Goal: Task Accomplishment & Management: Manage account settings

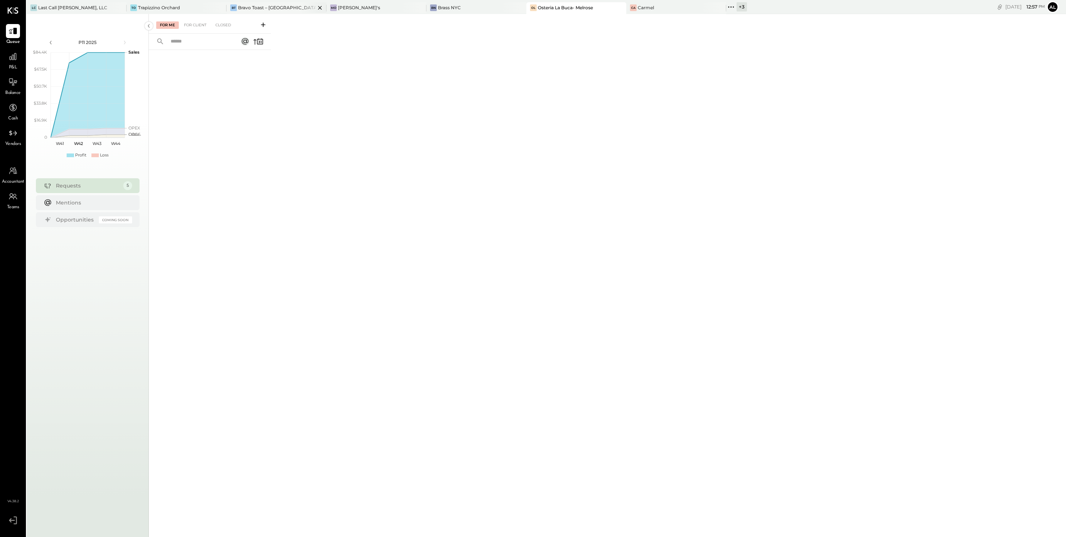
click at [288, 4] on div "Bravo Toast – [GEOGRAPHIC_DATA]" at bounding box center [276, 7] width 77 height 6
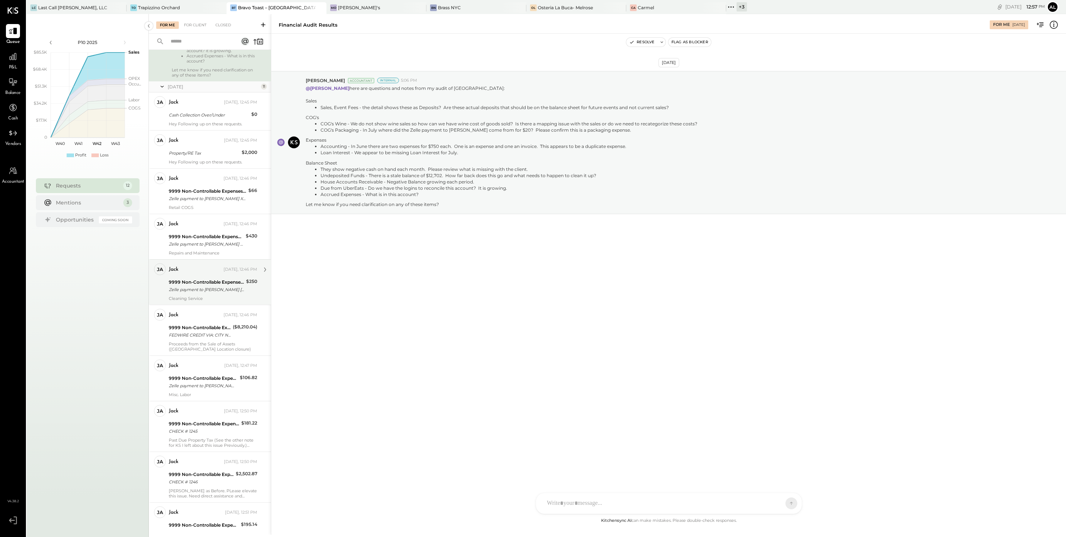
scroll to position [382, 0]
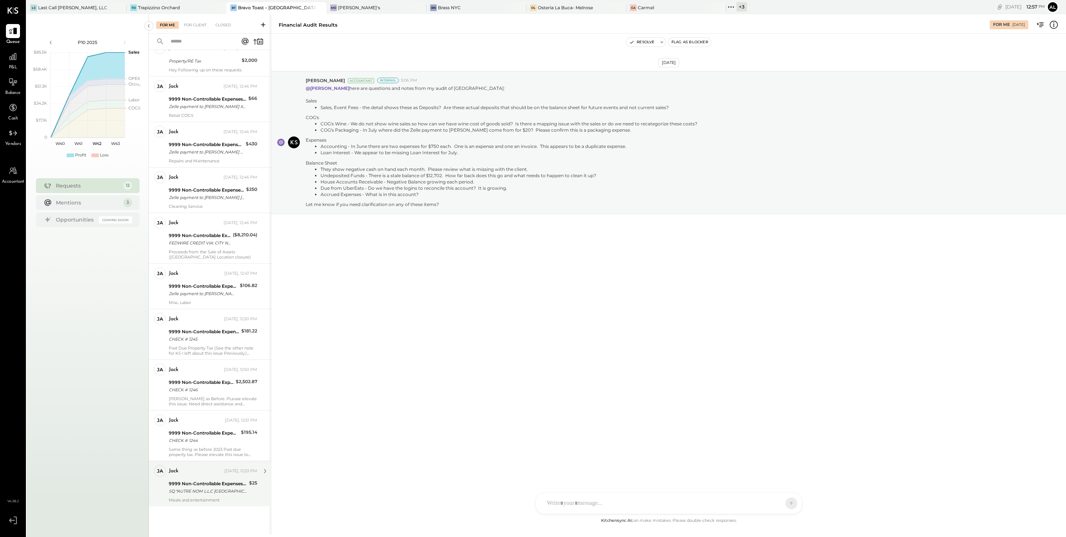
click at [228, 487] on div "9999 Non-Controllable Expenses:Other Income and Expenses:To Be Classified P&L" at bounding box center [208, 483] width 78 height 7
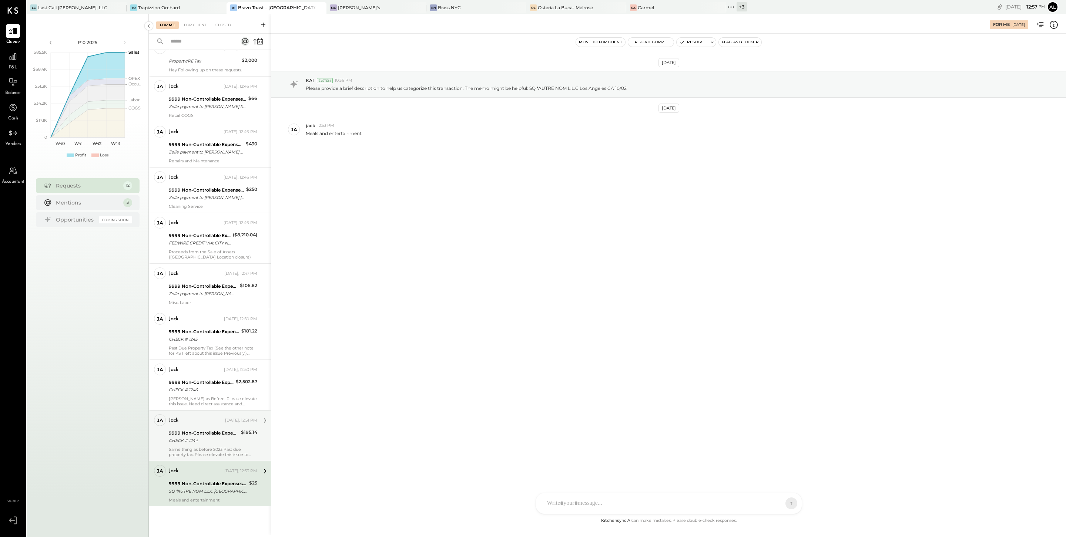
click at [213, 430] on div "9999 Non-Controllable Expenses:Other Income and Expenses:To Be Classified P&L" at bounding box center [204, 433] width 70 height 7
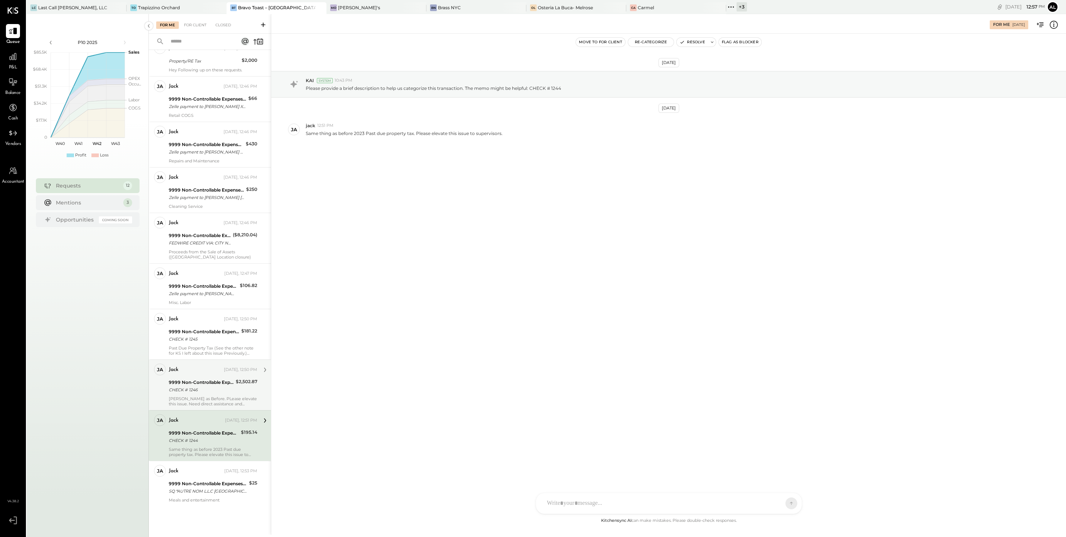
click at [193, 387] on div "CHECK # 1246" at bounding box center [201, 389] width 65 height 7
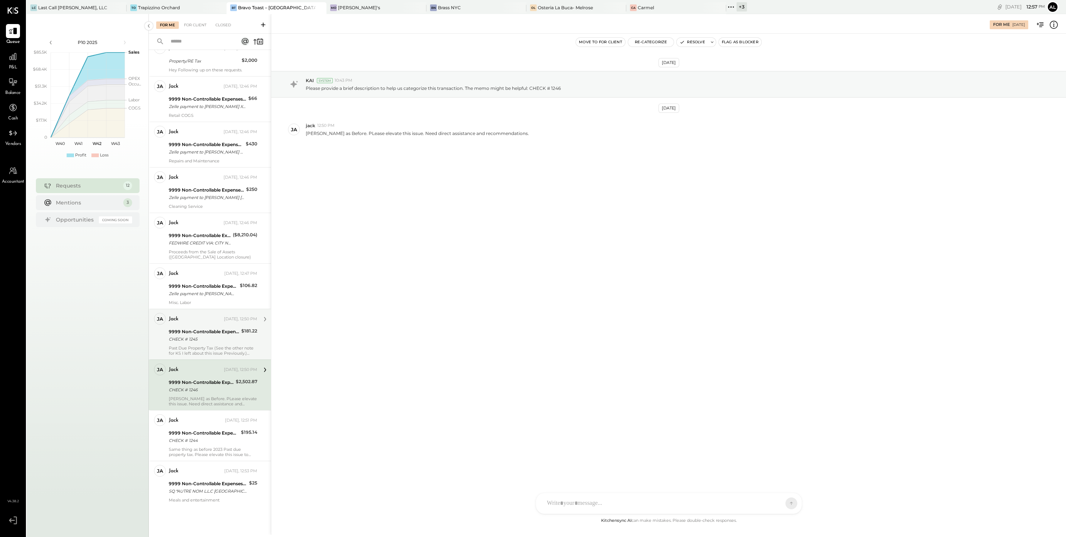
click at [203, 339] on div "CHECK # 1245" at bounding box center [204, 339] width 70 height 7
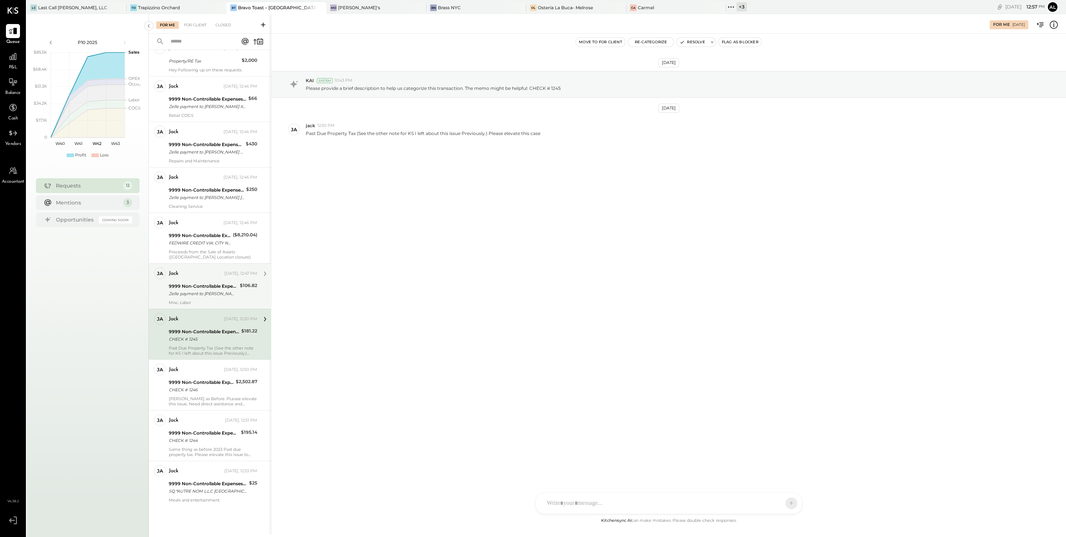
click at [204, 272] on div "jack" at bounding box center [196, 273] width 54 height 7
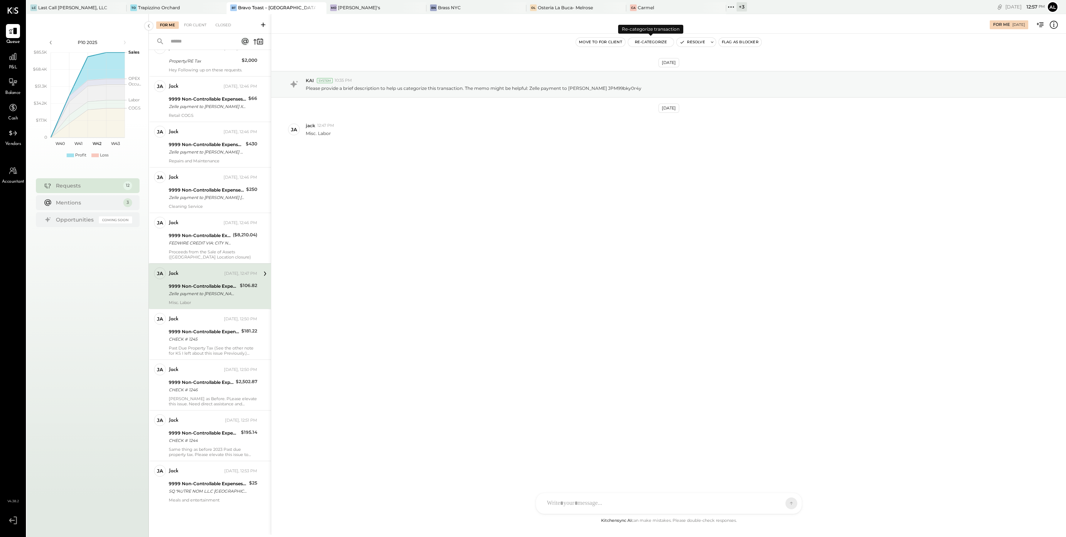
click at [651, 38] on button "Re-Categorize" at bounding box center [651, 42] width 46 height 9
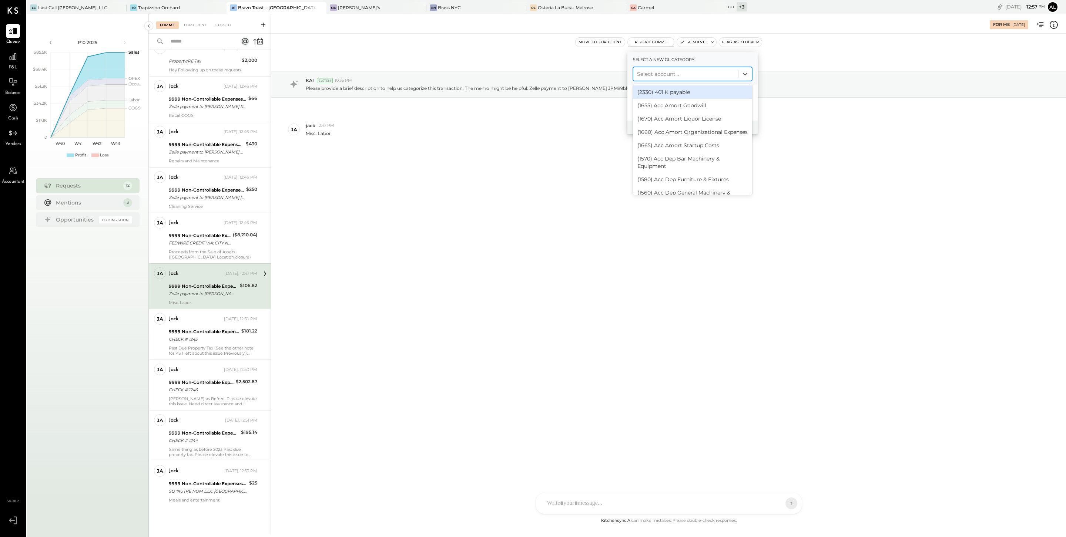
click at [695, 73] on div at bounding box center [685, 74] width 97 height 9
type input "*****"
click at [562, 148] on div "Oct 8th, 2025 KAI System 10:35 PM Please provide a brief description to help us…" at bounding box center [668, 125] width 795 height 146
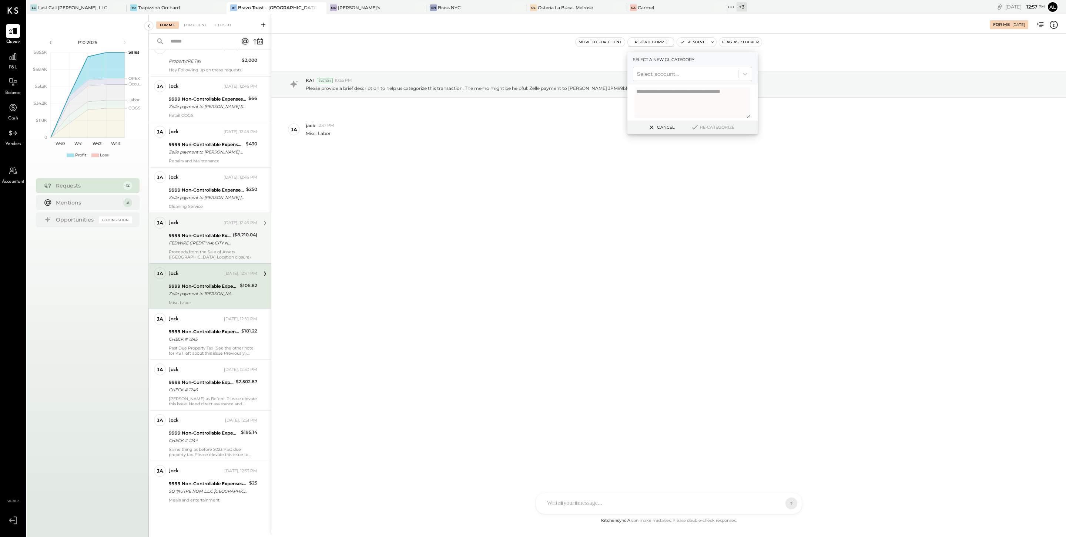
click at [205, 238] on div "9999 Non-Controllable Expenses:Other Income and Expenses:To Be Classified P&L" at bounding box center [200, 235] width 62 height 7
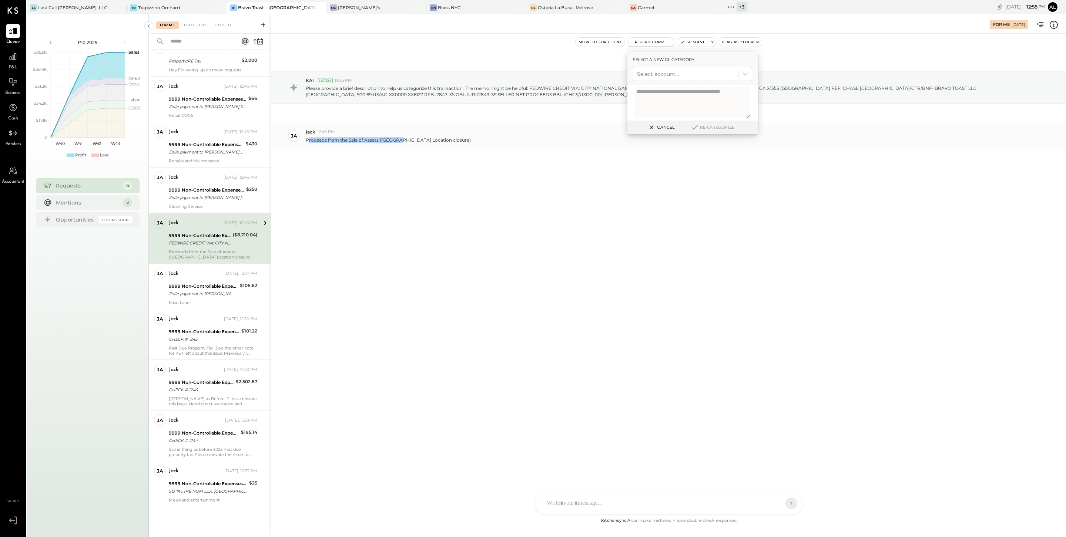
drag, startPoint x: 308, startPoint y: 141, endPoint x: 394, endPoint y: 140, distance: 85.5
click at [394, 140] on p "Proceeds from the Sale of Assets (Silverlake Location closure)" at bounding box center [388, 140] width 165 height 6
click at [878, 35] on div "Move to for client Re-Categorize Select a new gl category Select account... Can…" at bounding box center [668, 42] width 795 height 17
click at [657, 131] on button "Cancel" at bounding box center [661, 128] width 32 height 10
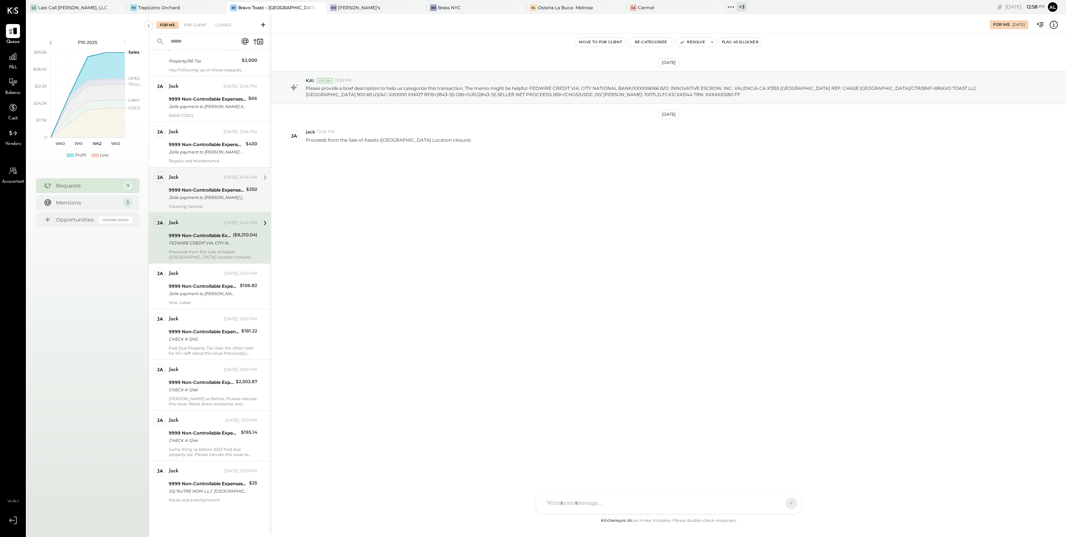
click at [201, 191] on div "9999 Non-Controllable Expenses:Other Income and Expenses:To Be Classified P&L" at bounding box center [206, 190] width 75 height 7
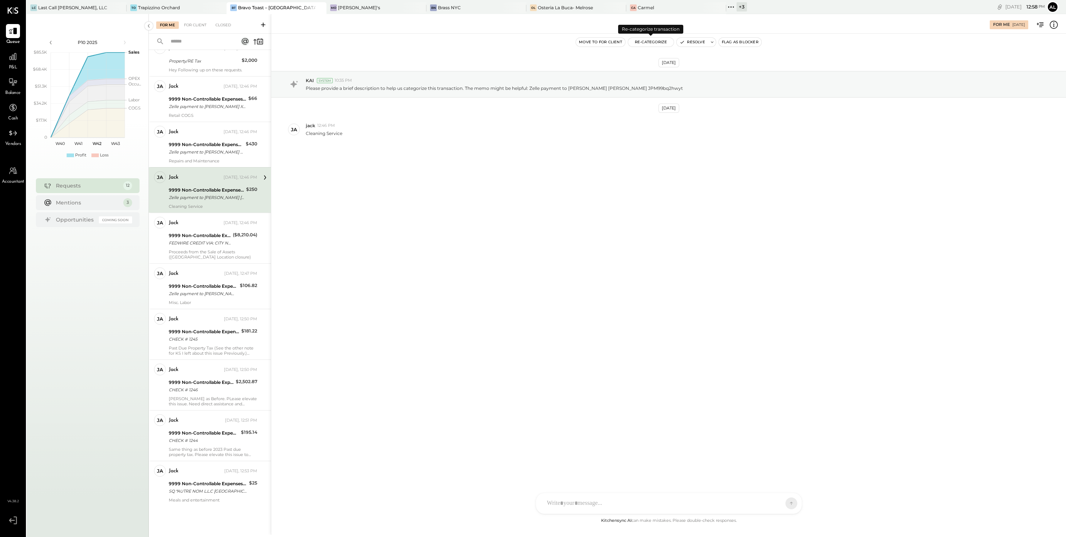
click at [660, 41] on button "Re-Categorize" at bounding box center [651, 42] width 46 height 9
click at [675, 73] on div at bounding box center [685, 74] width 97 height 9
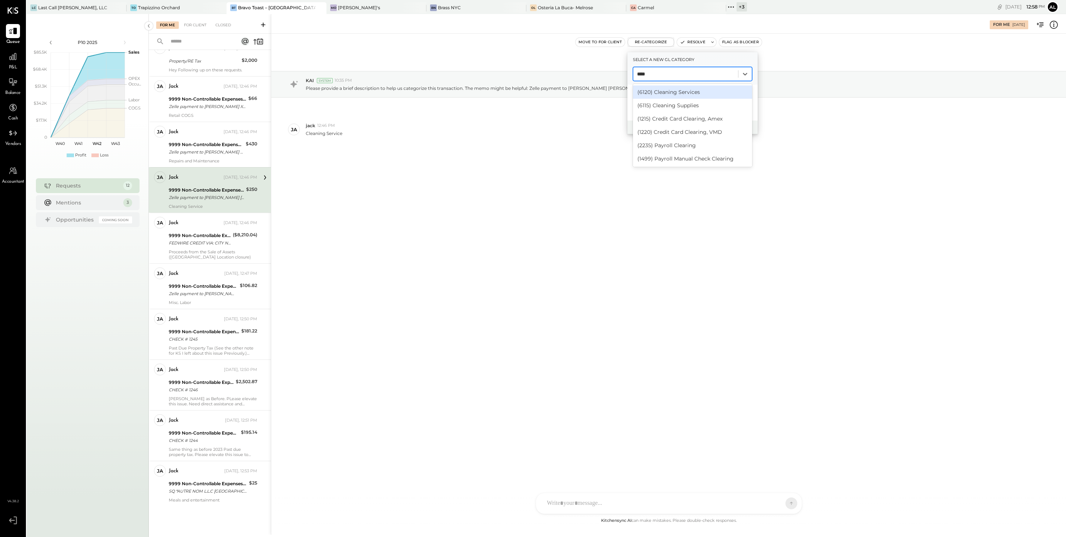
type input "*****"
click at [702, 96] on div "(6120) Cleaning Services" at bounding box center [692, 92] width 119 height 13
click at [732, 131] on div "Cancel Re-Categorize" at bounding box center [692, 128] width 130 height 14
click at [716, 127] on button "Re-Categorize" at bounding box center [712, 127] width 49 height 9
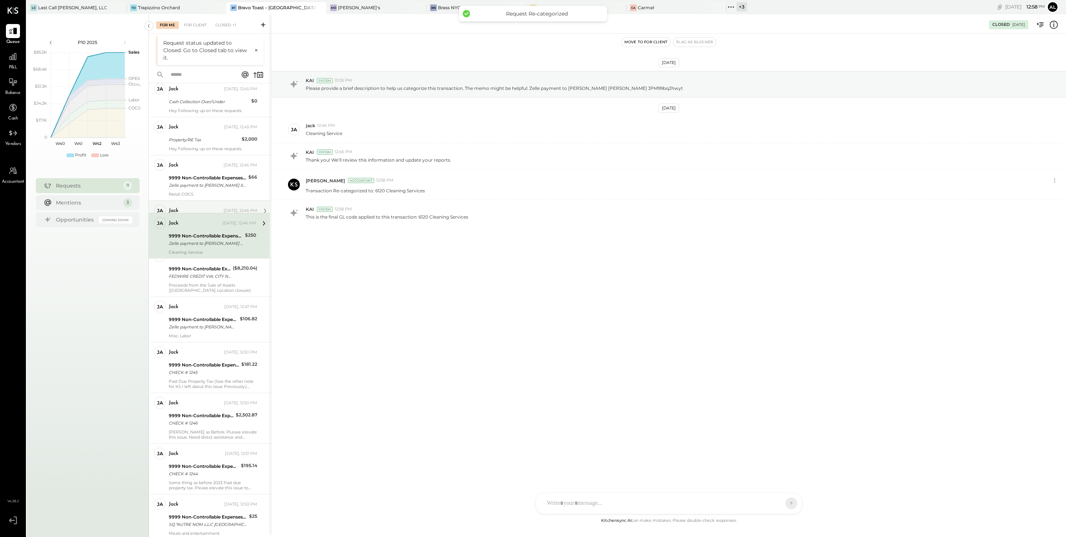
scroll to position [247, 0]
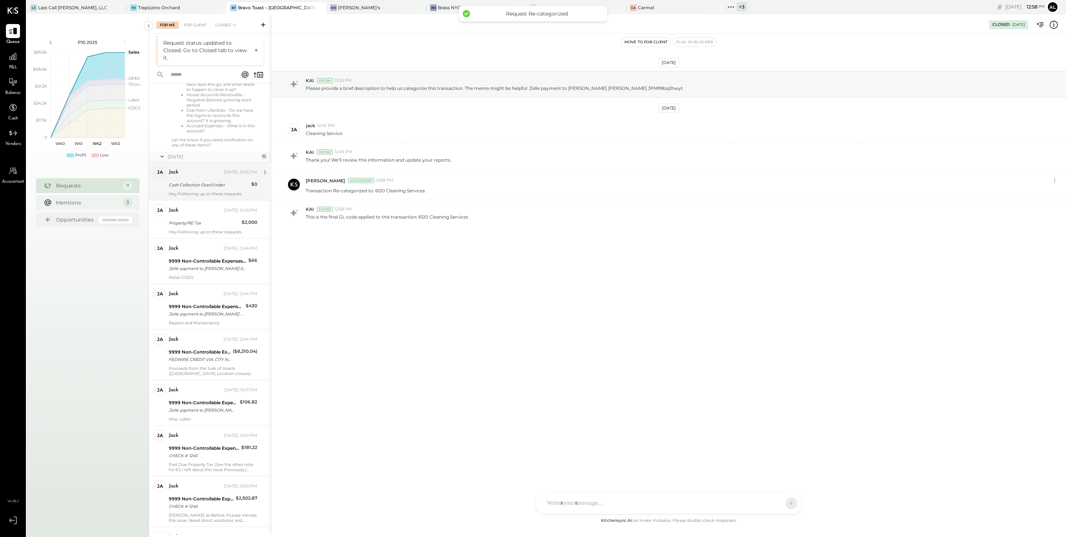
click at [220, 186] on div "Cash Collection Over/Under" at bounding box center [209, 184] width 80 height 7
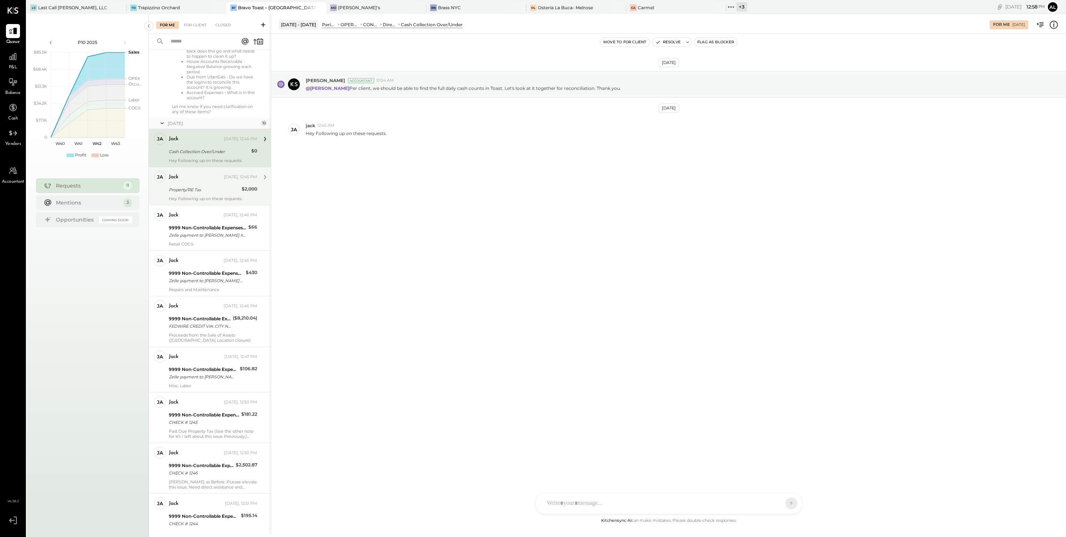
click at [201, 181] on div "jack" at bounding box center [196, 177] width 54 height 7
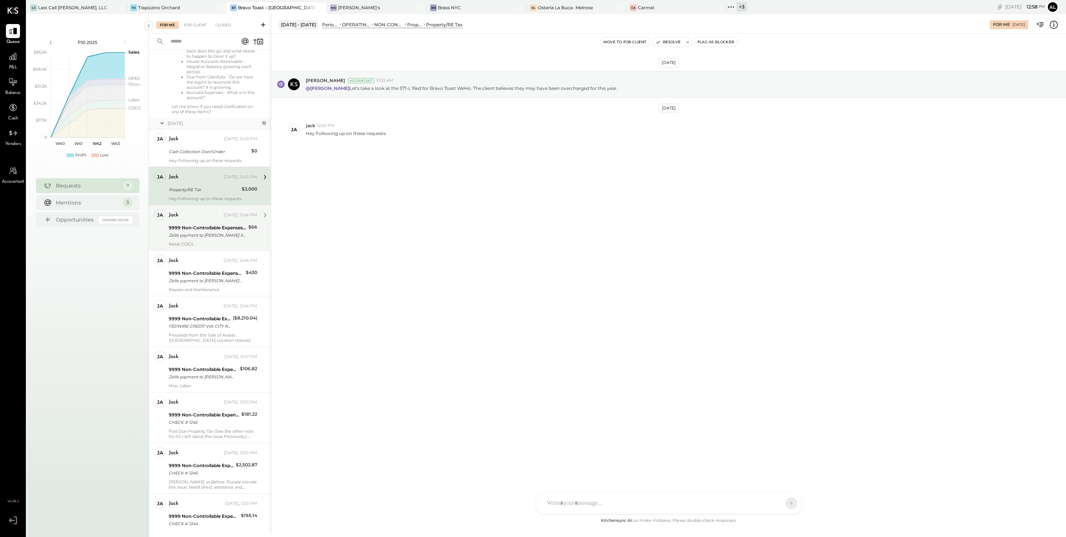
click at [202, 219] on div "jack" at bounding box center [195, 215] width 53 height 7
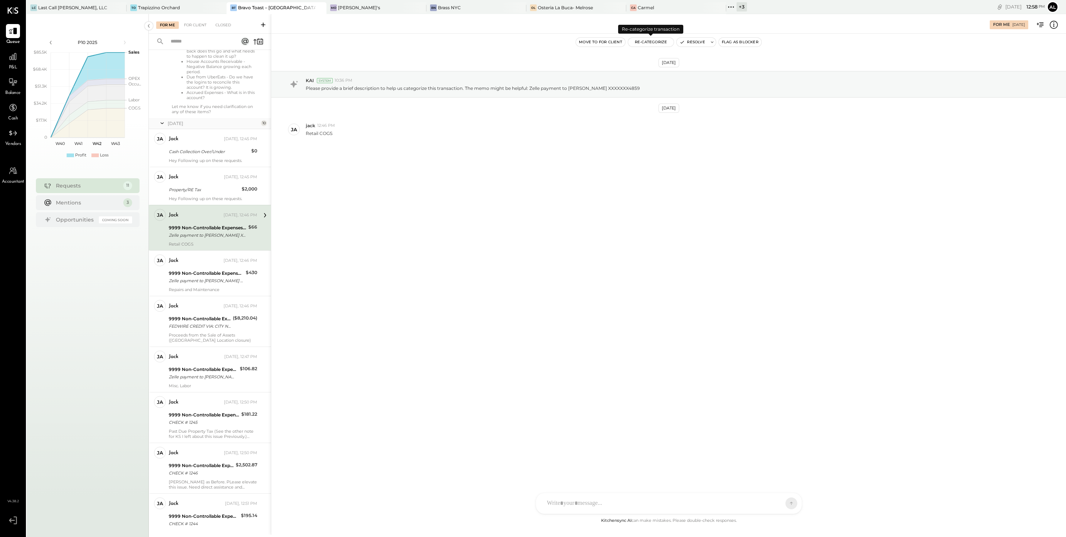
click at [655, 43] on button "Re-Categorize" at bounding box center [651, 42] width 46 height 9
click at [679, 73] on div at bounding box center [685, 74] width 97 height 9
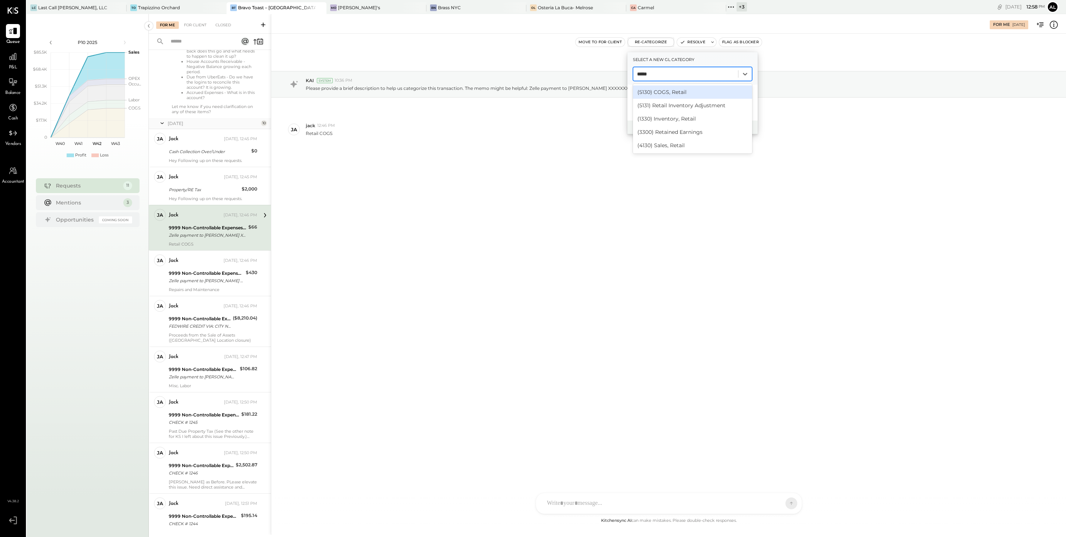
type input "******"
click at [686, 96] on div "(5130) COGS, Retail" at bounding box center [692, 92] width 119 height 13
click at [716, 128] on button "Re-Categorize" at bounding box center [712, 127] width 49 height 9
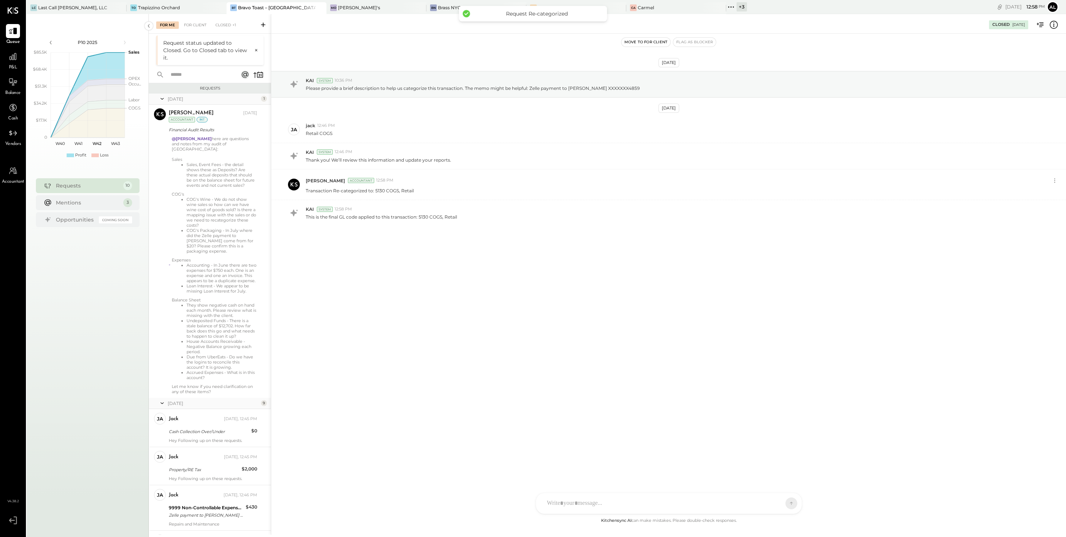
click at [165, 99] on icon at bounding box center [161, 99] width 7 height 19
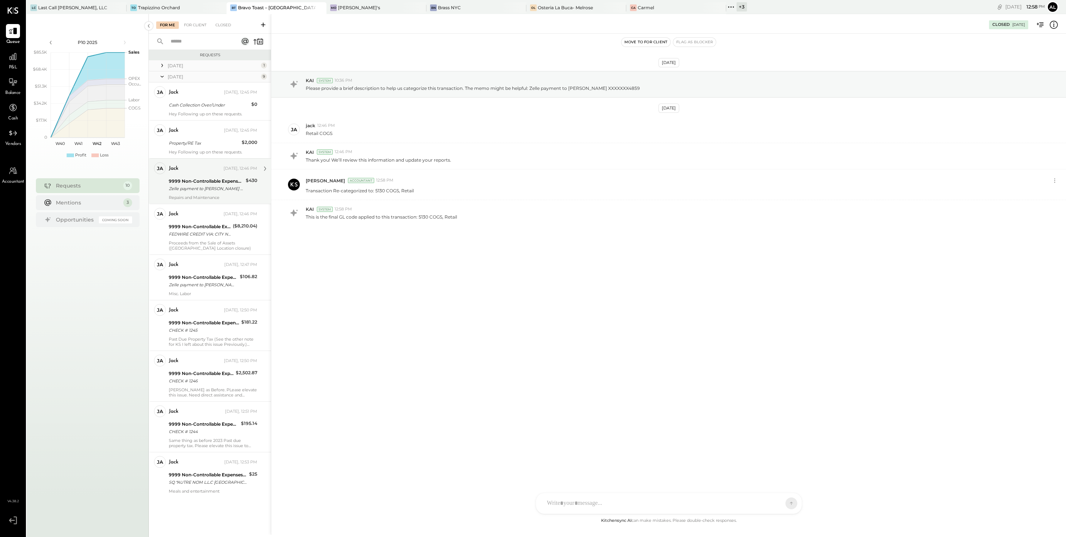
click at [215, 189] on div "Zelle payment to David Edwin Flores JPM99bp4v2ba" at bounding box center [206, 188] width 75 height 7
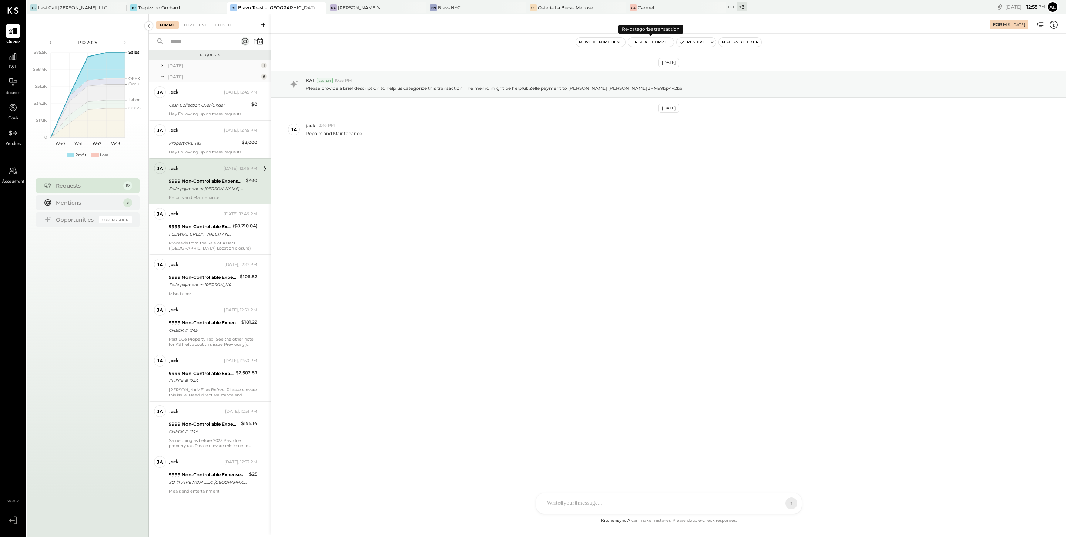
click at [654, 40] on button "Re-Categorize" at bounding box center [651, 42] width 46 height 9
click at [666, 75] on div at bounding box center [685, 74] width 97 height 9
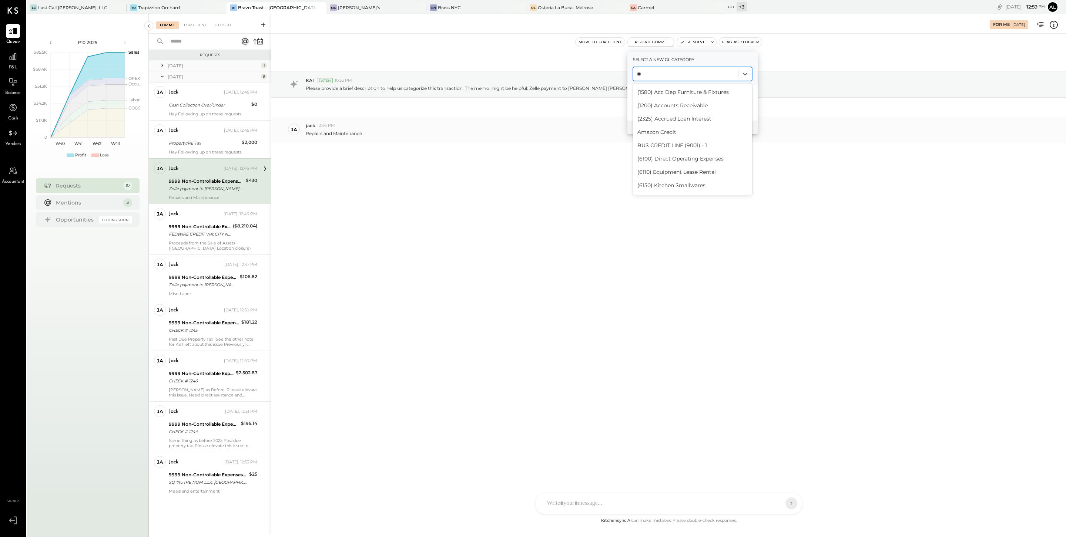
type input "*"
type input "**"
click at [712, 135] on div "(6835) Maintenance & Facility Supplies" at bounding box center [692, 131] width 119 height 13
click at [743, 76] on icon at bounding box center [744, 73] width 7 height 7
type input "******"
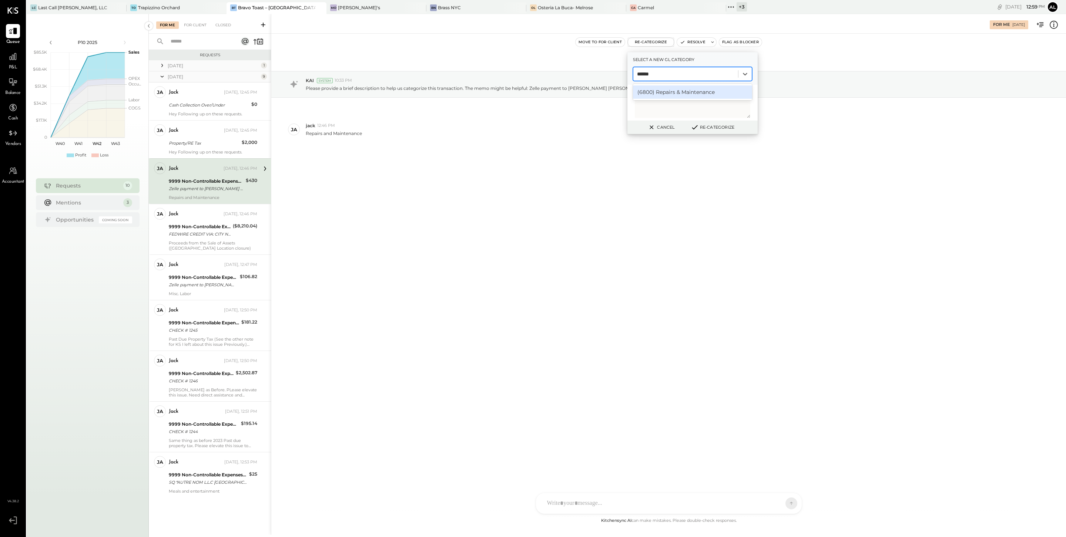
click at [707, 89] on div "(6800) Repairs & Maintenance" at bounding box center [692, 92] width 119 height 13
click at [717, 127] on button "Re-Categorize" at bounding box center [712, 127] width 49 height 9
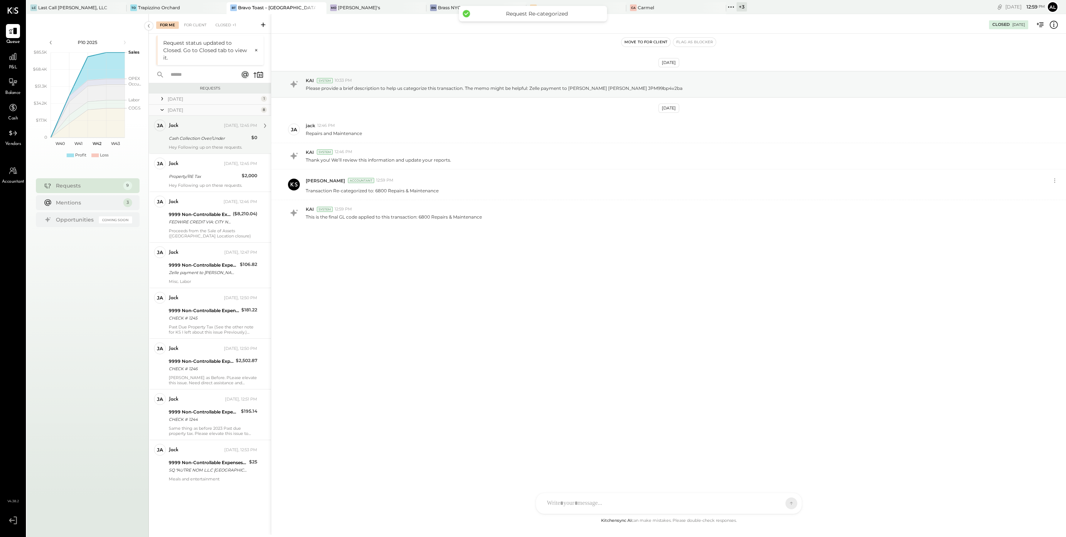
click at [214, 135] on div "Cash Collection Over/Under" at bounding box center [209, 138] width 80 height 7
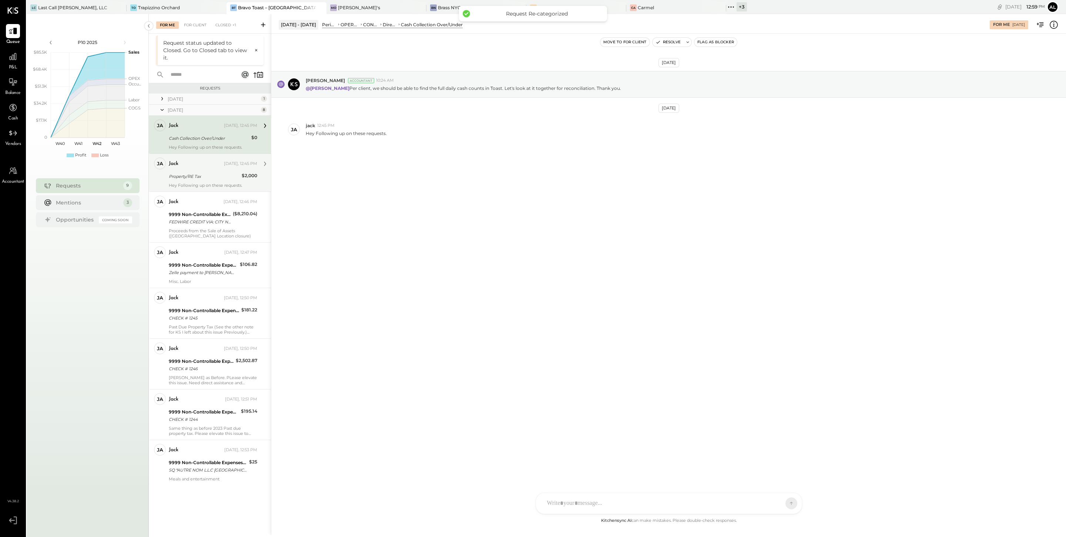
click at [210, 177] on div "Property/RE Tax" at bounding box center [204, 176] width 71 height 7
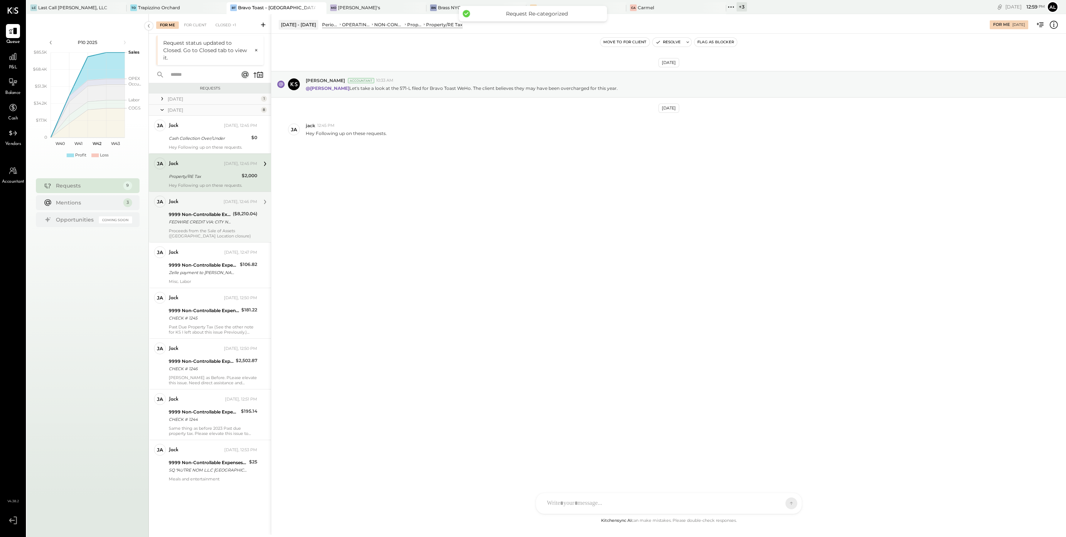
click at [201, 219] on div "FEDWIRE CREDIT VIA: CITY NATIONAL BANK/XXXXX6066 B/O: INNOVATIVE ESCROW, INC. V…" at bounding box center [200, 221] width 62 height 7
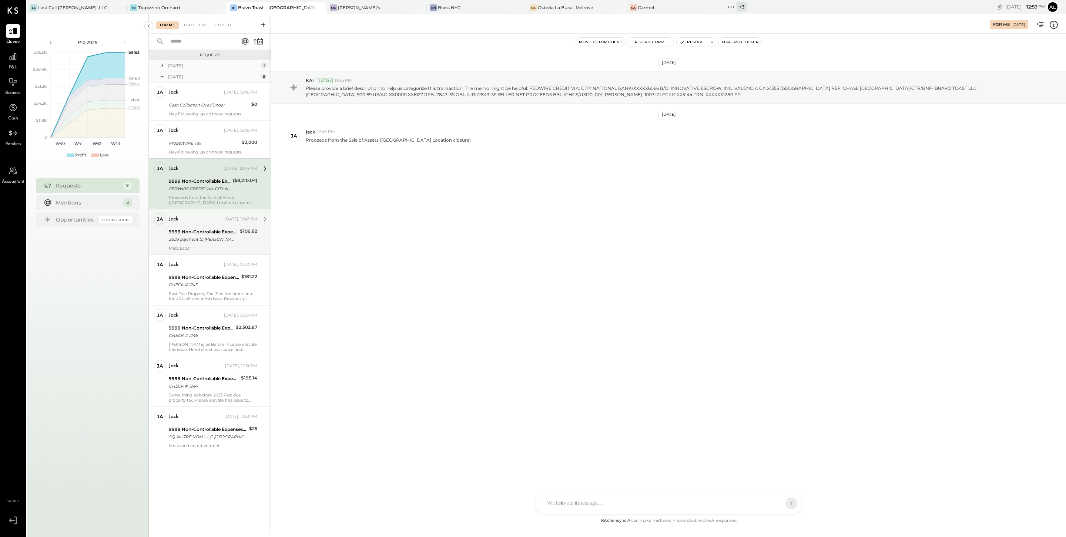
click at [205, 252] on div "ja jack Owner jack Today, 12:47 PM 9999 Non-Controllable Expenses:Other Income …" at bounding box center [210, 232] width 122 height 46
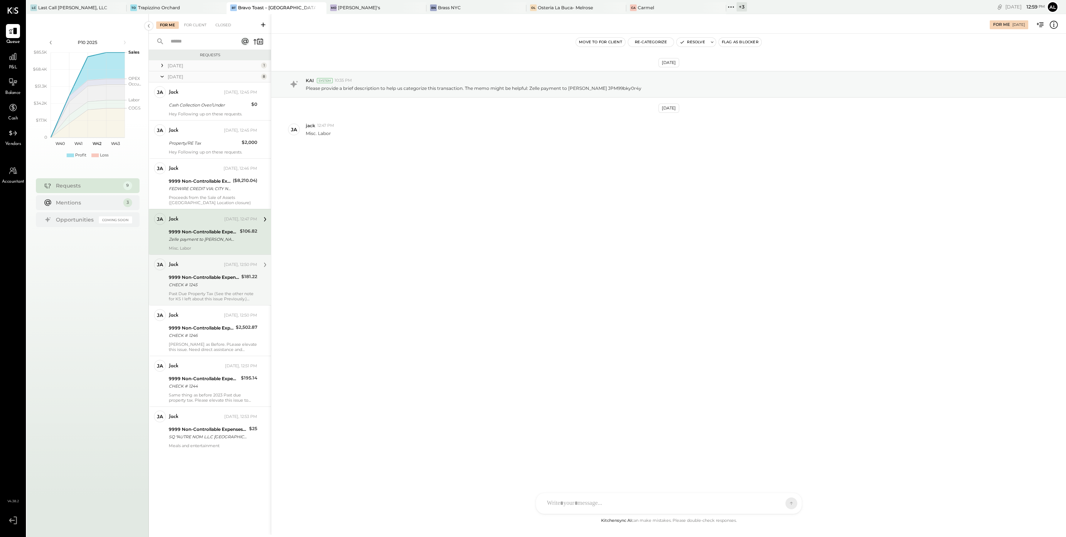
click at [211, 295] on div "Past Due Property Tax (See the other note for KS I left about this issue Previo…" at bounding box center [213, 296] width 88 height 10
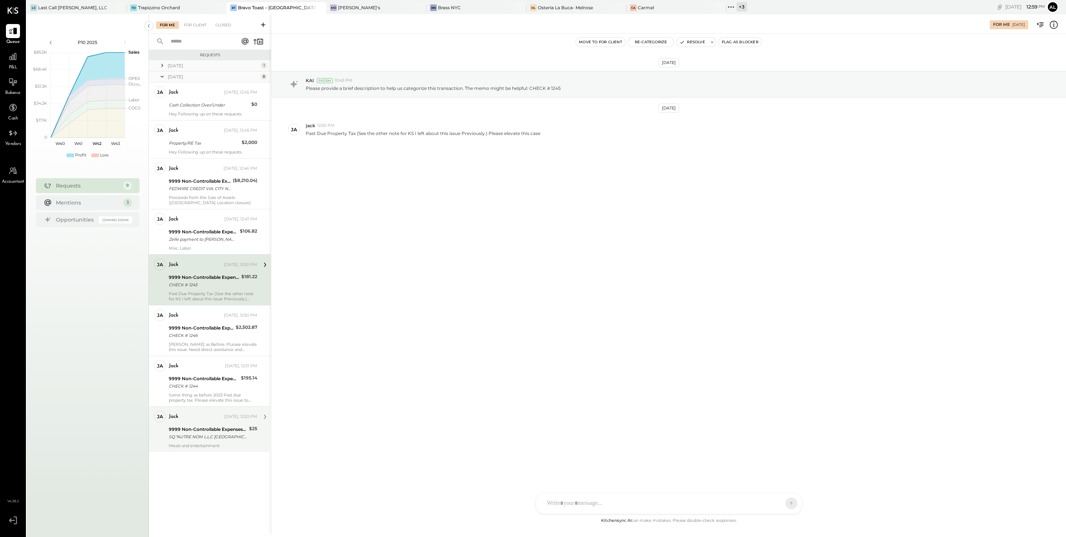
click at [217, 436] on div "SQ *AUTRE NOM L.L.C Los Angeles CA 10/02" at bounding box center [208, 436] width 78 height 7
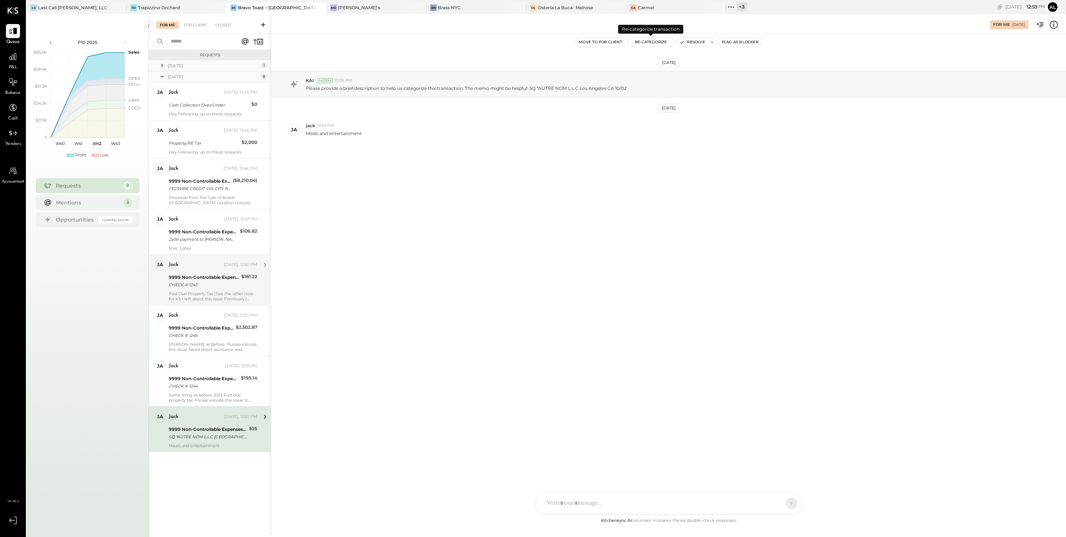
click at [659, 46] on button "Re-Categorize" at bounding box center [651, 42] width 46 height 9
click at [666, 75] on div at bounding box center [685, 74] width 97 height 9
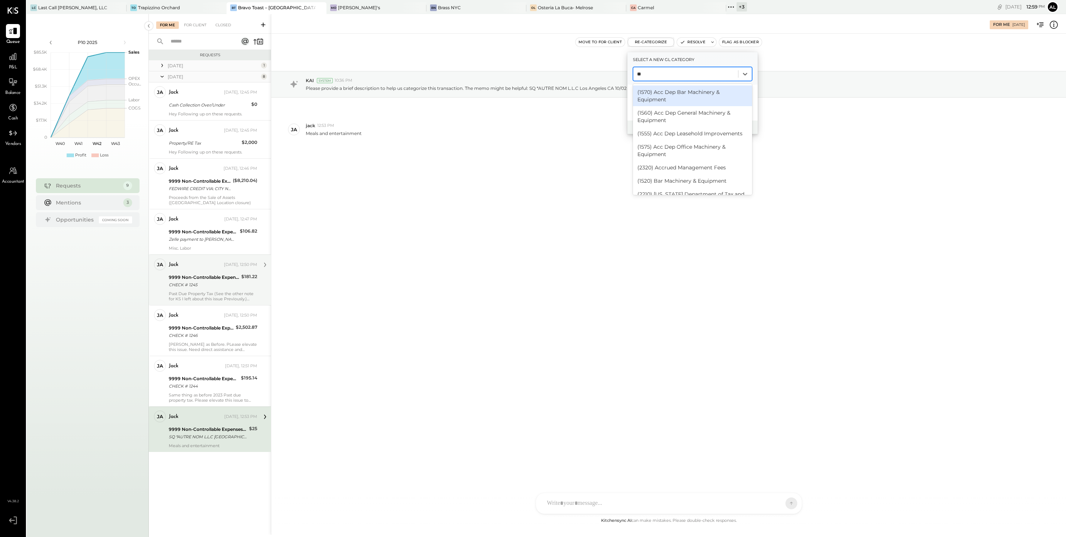
type input "*"
type input "***"
click at [677, 111] on div "(6710) Meals & Entertainment" at bounding box center [692, 105] width 119 height 13
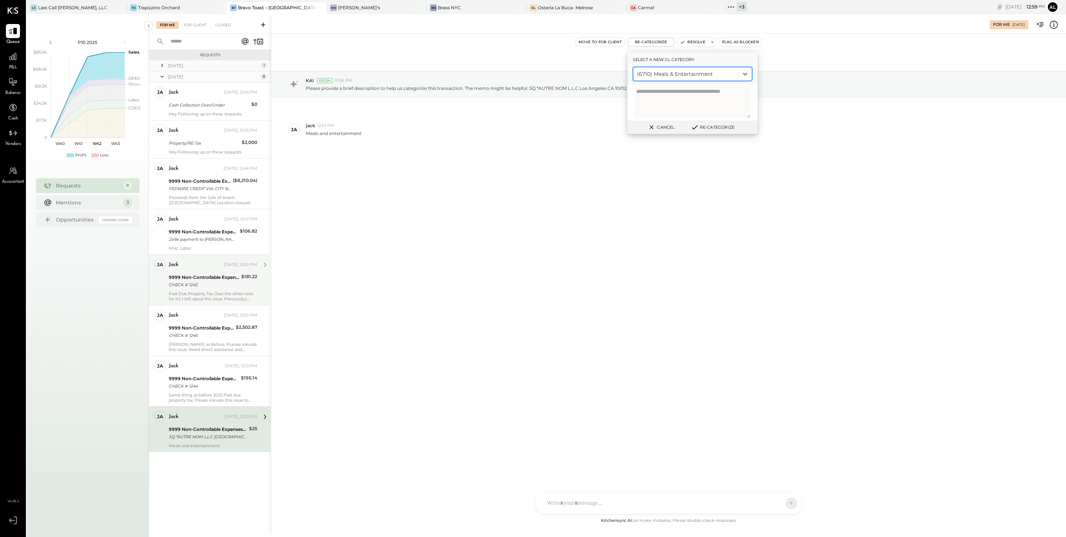
click at [721, 129] on button "Re-Categorize" at bounding box center [712, 127] width 49 height 9
